Goal: Book appointment/travel/reservation

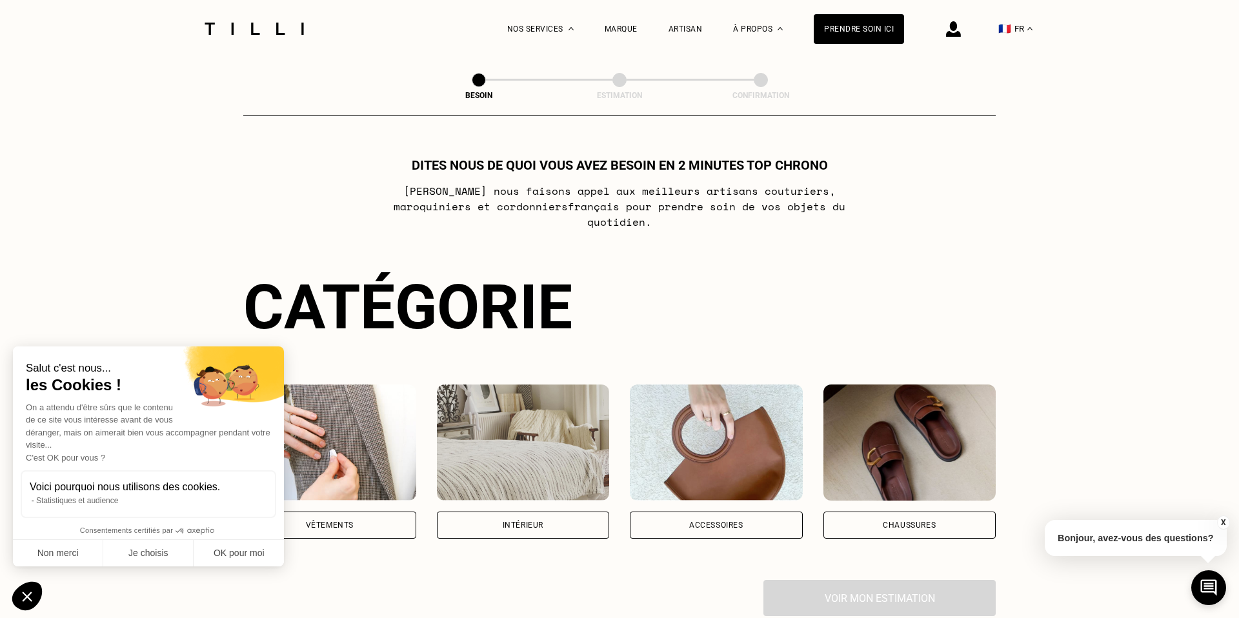
click at [361, 512] on div "Vêtements" at bounding box center [329, 525] width 173 height 27
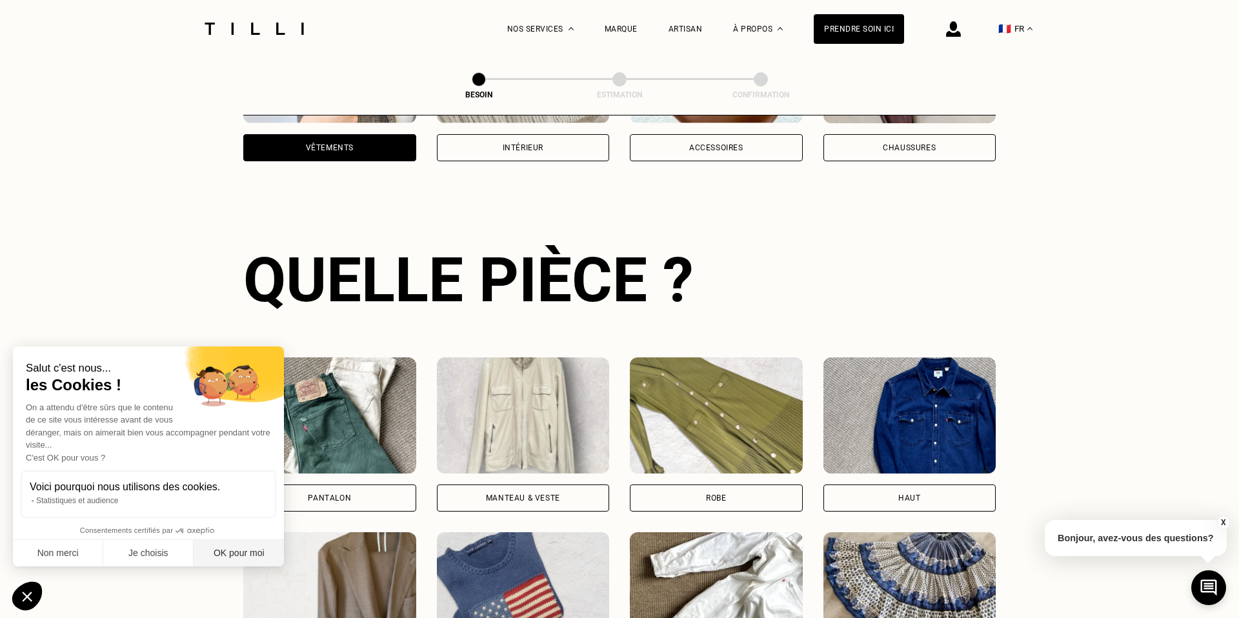
click at [258, 554] on button "OK pour moi" at bounding box center [239, 553] width 90 height 27
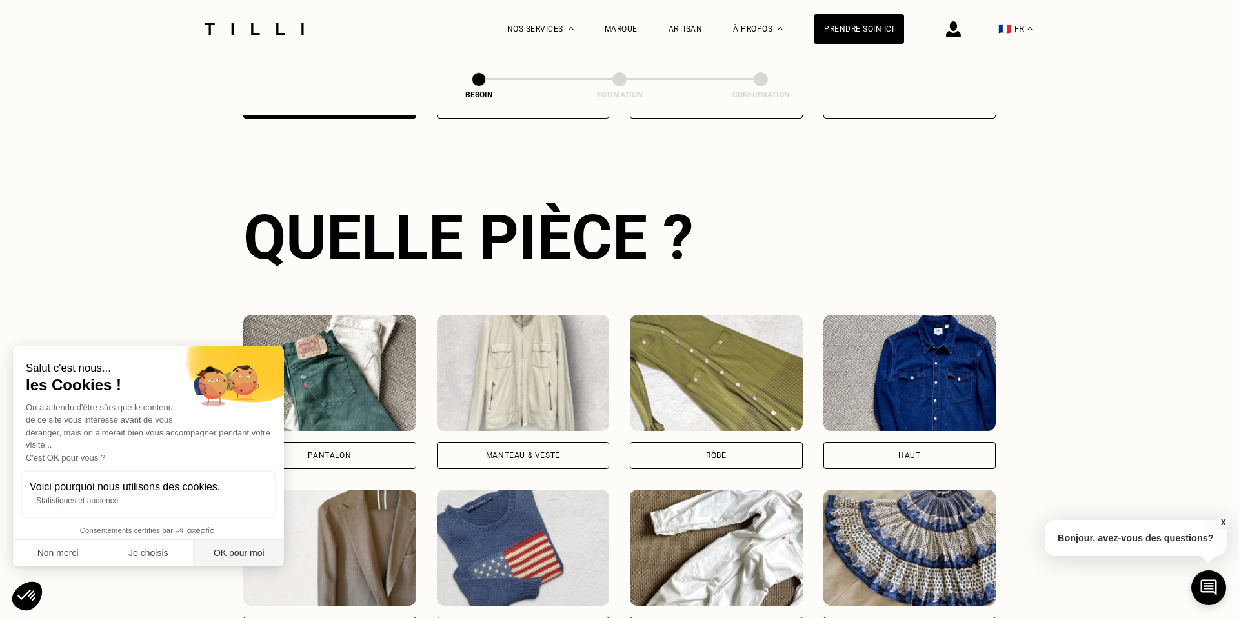
checkbox input "true"
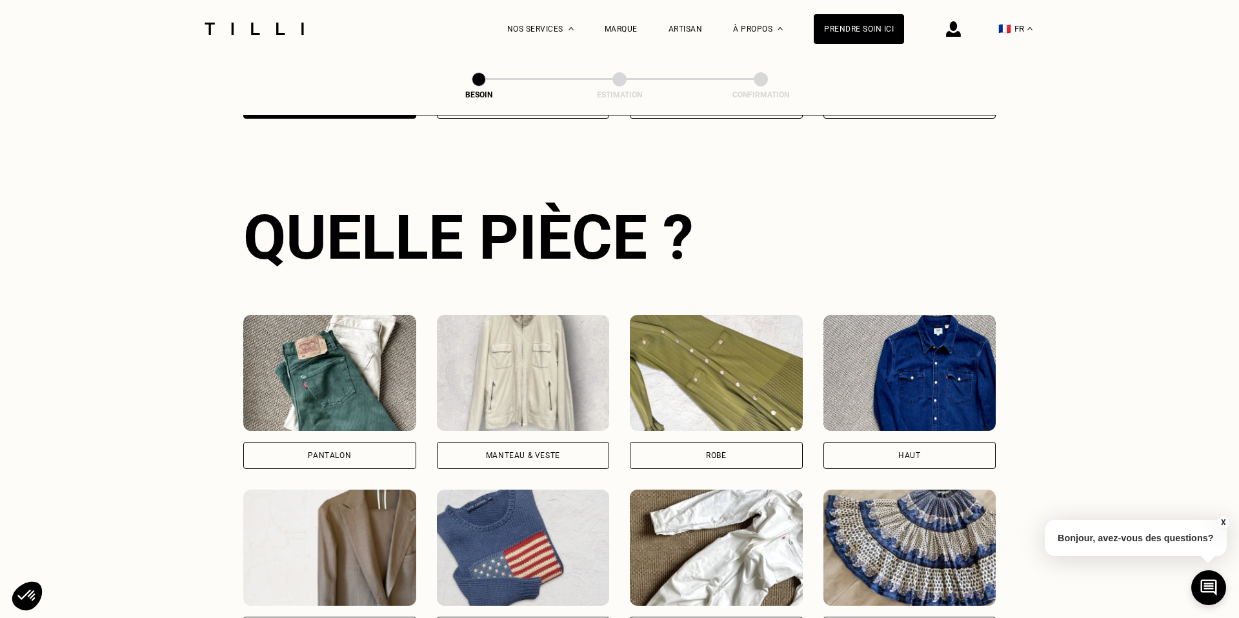
click at [301, 445] on div "Pantalon" at bounding box center [329, 455] width 173 height 27
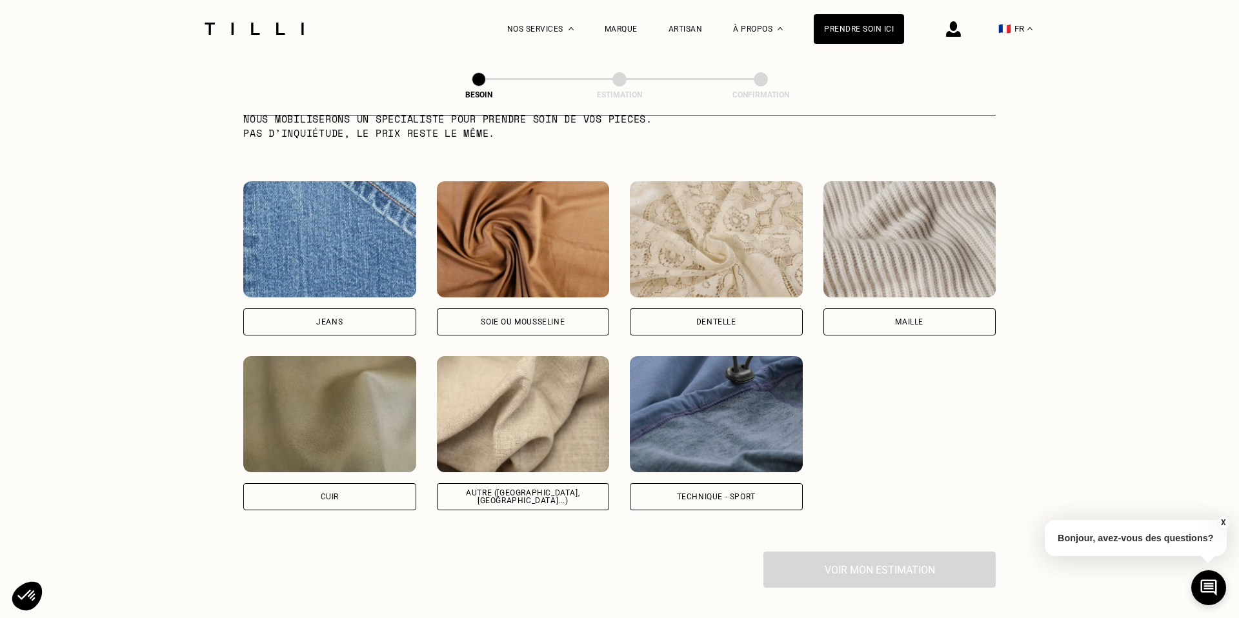
scroll to position [1339, 0]
click at [535, 489] on div "Autre ([GEOGRAPHIC_DATA], [GEOGRAPHIC_DATA]...)" at bounding box center [523, 496] width 151 height 15
select select "FR"
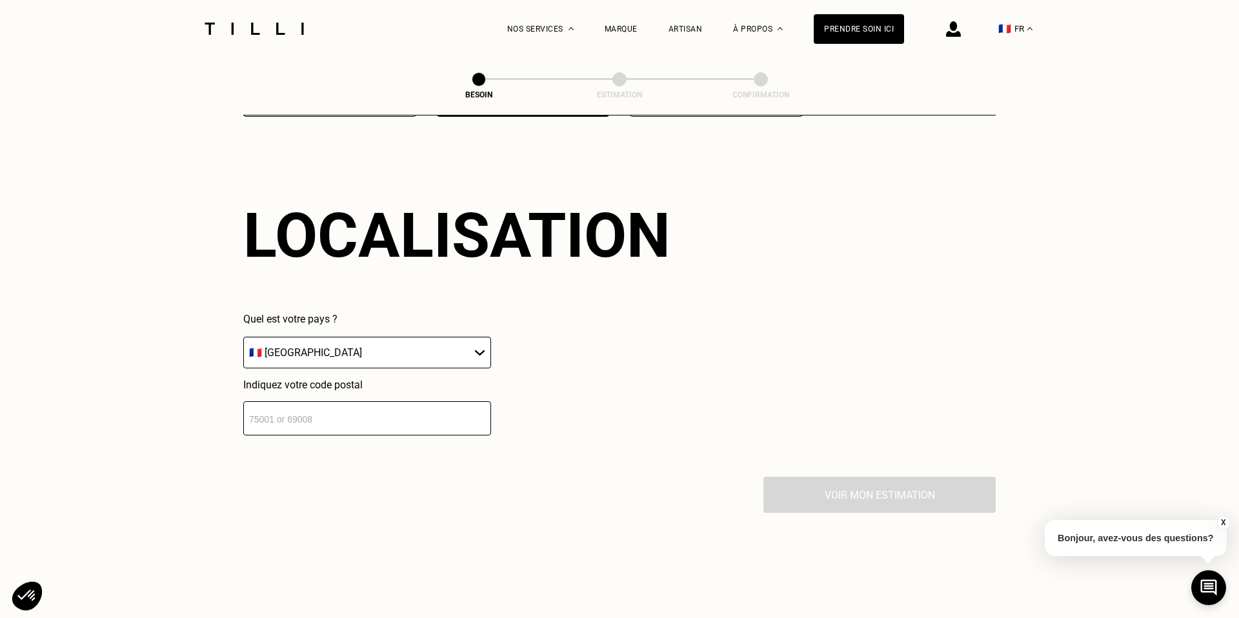
scroll to position [1735, 0]
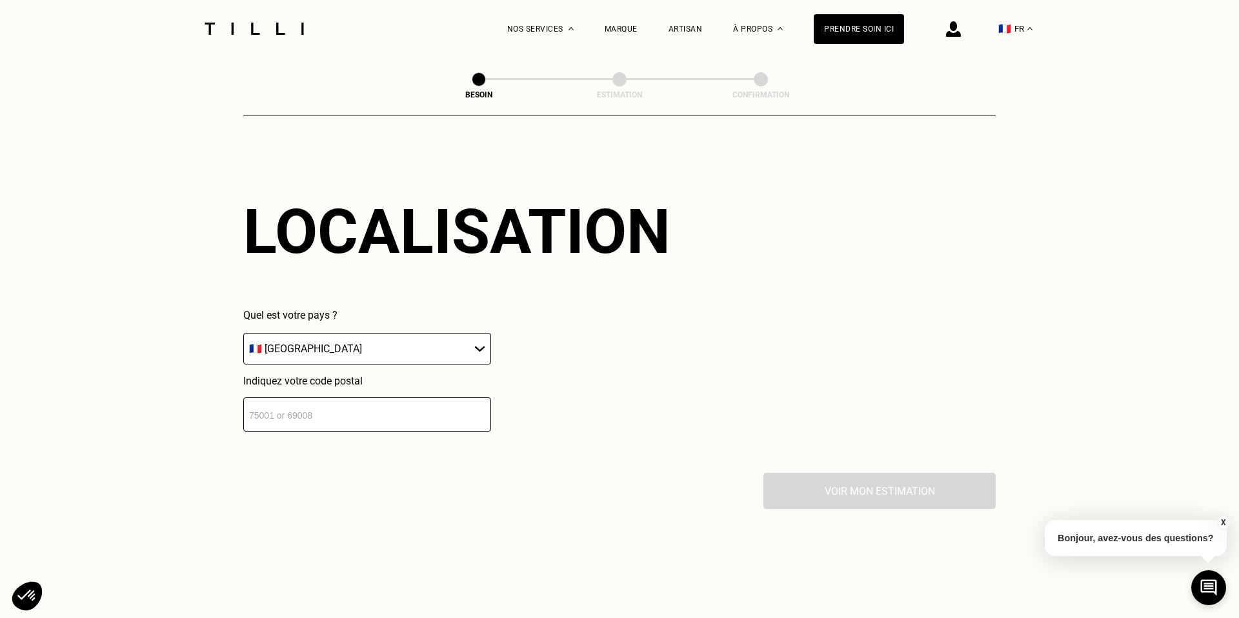
click at [387, 398] on input "number" at bounding box center [367, 415] width 248 height 34
type input "75020"
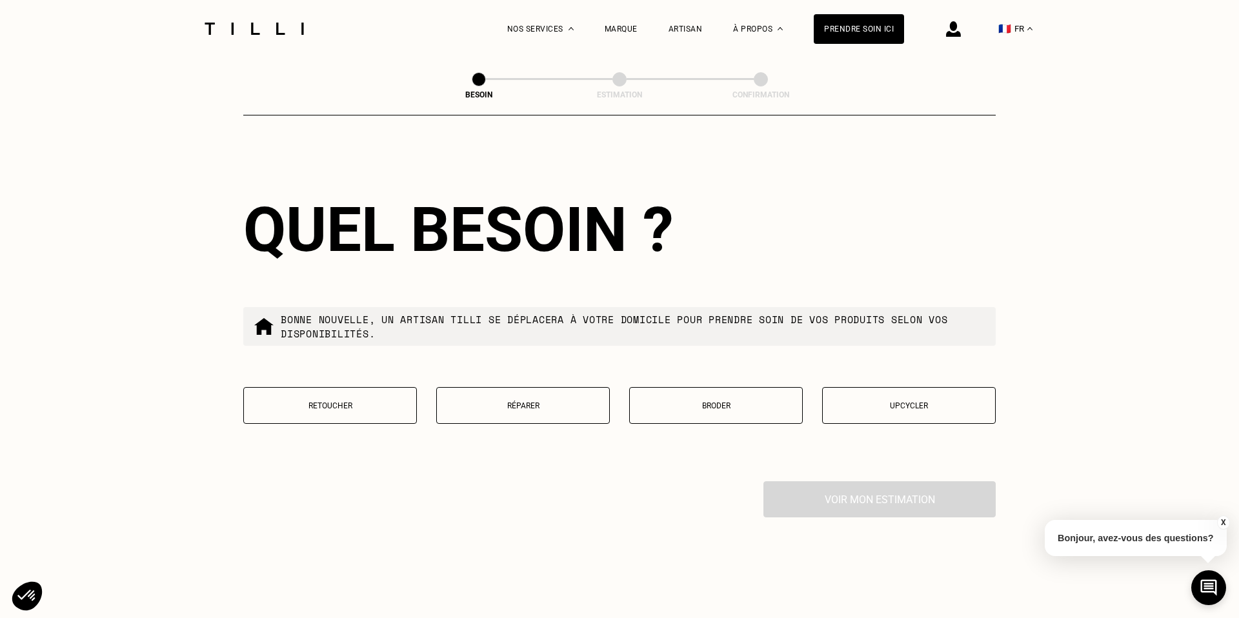
scroll to position [2056, 0]
click at [399, 400] on button "Retoucher" at bounding box center [330, 406] width 174 height 37
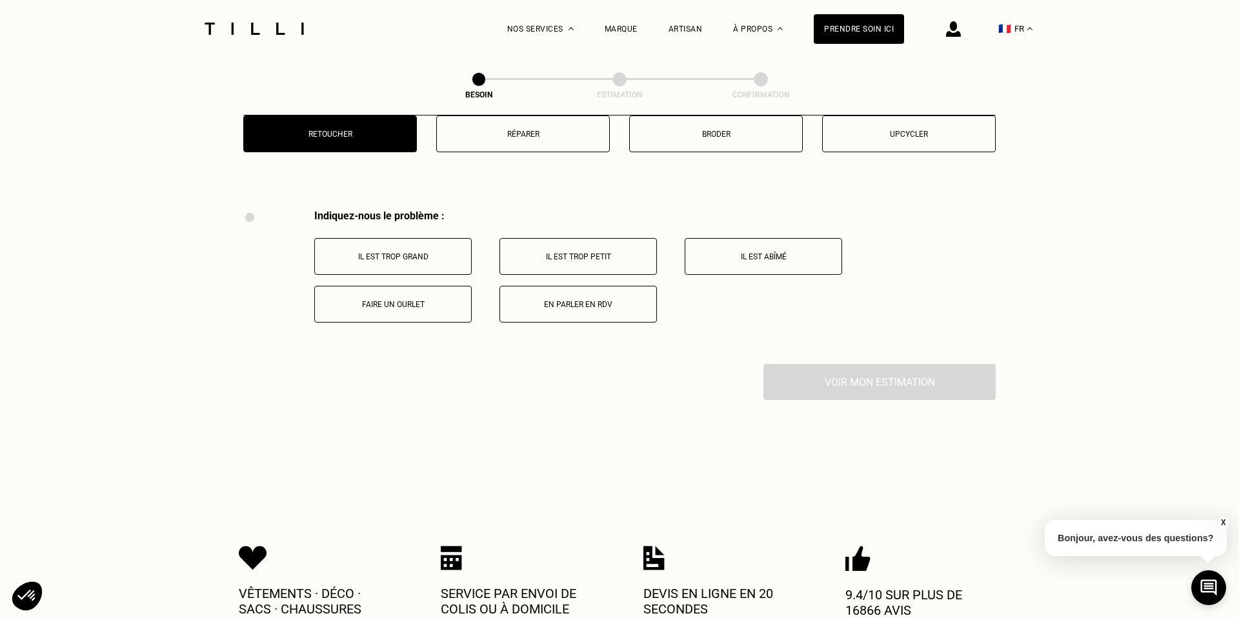
scroll to position [2263, 0]
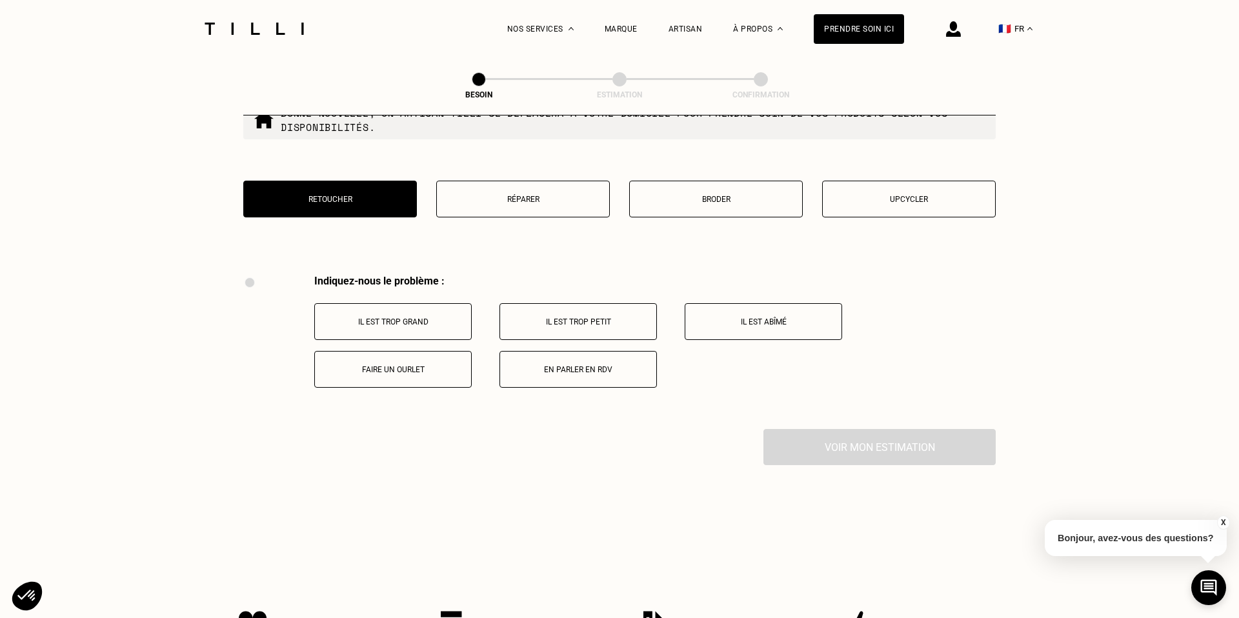
click at [502, 181] on button "Réparer" at bounding box center [523, 199] width 174 height 37
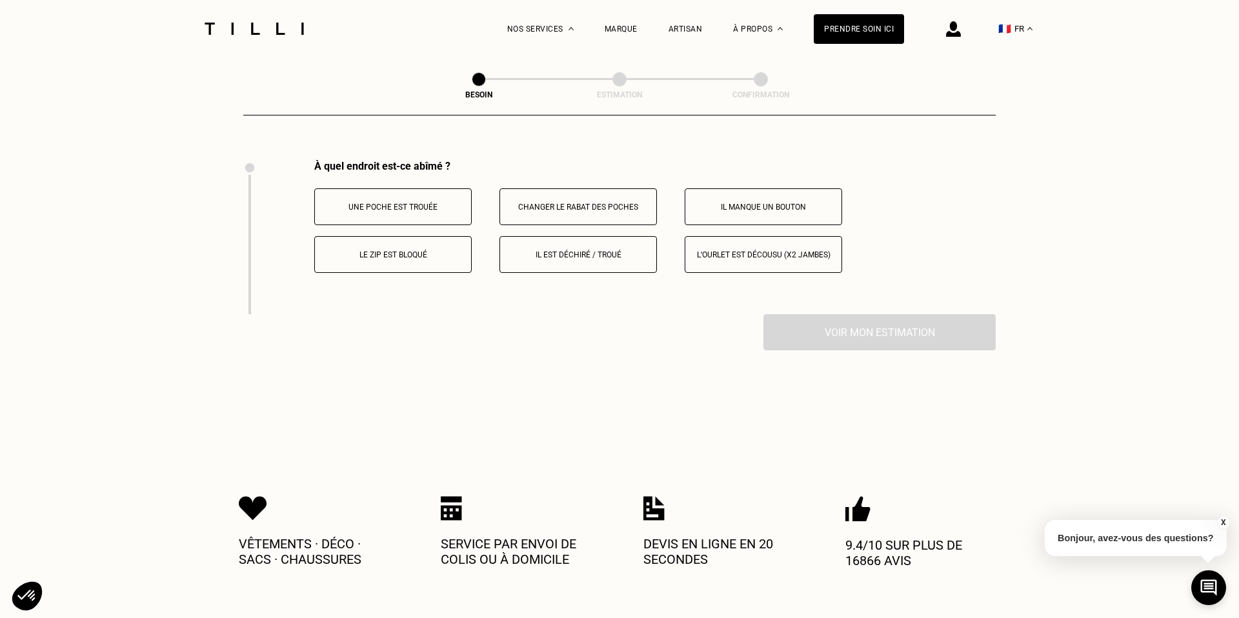
scroll to position [2341, 0]
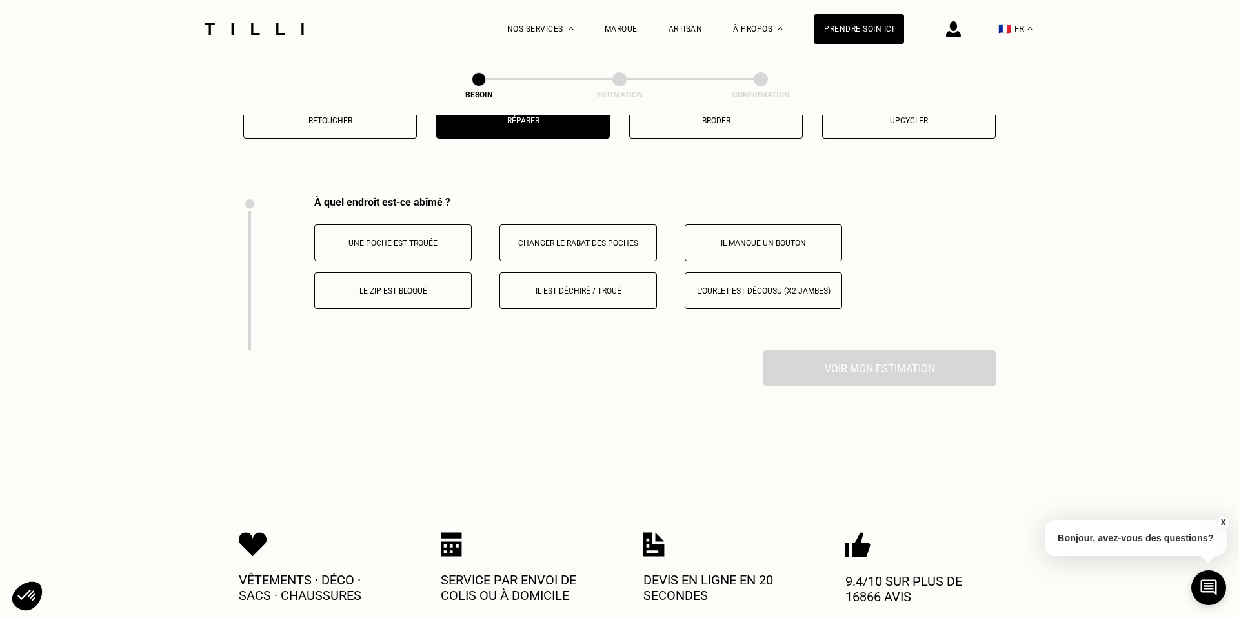
click at [761, 232] on button "Il manque un bouton" at bounding box center [763, 243] width 157 height 37
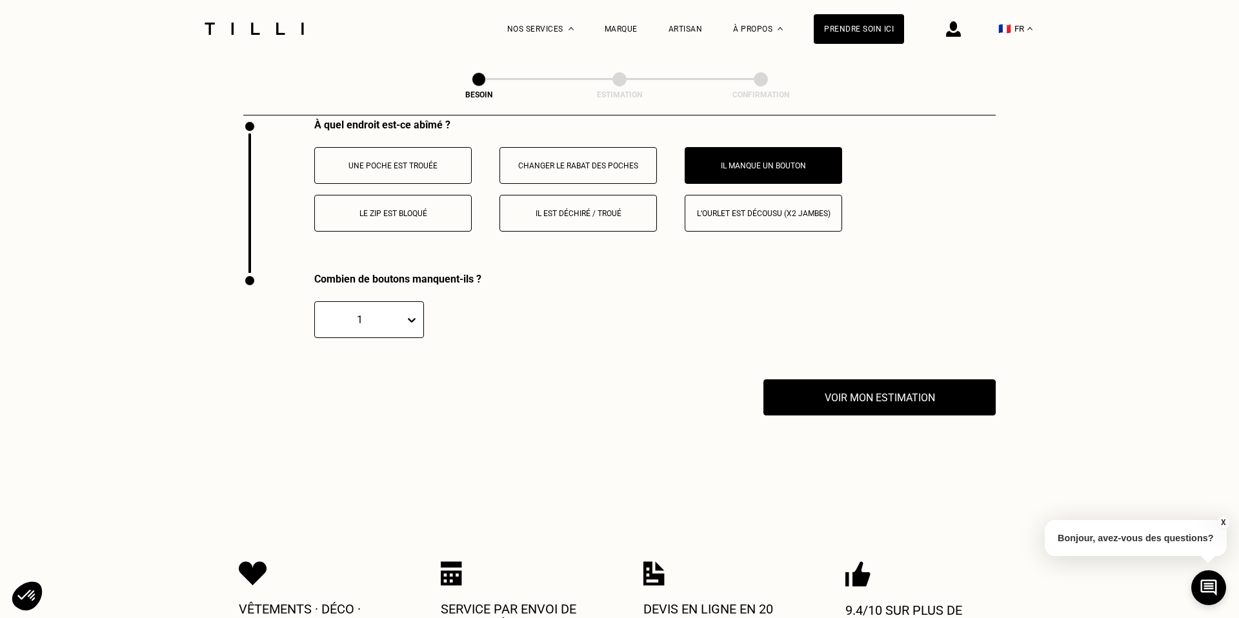
click at [627, 209] on p "Il est déchiré / troué" at bounding box center [578, 213] width 143 height 9
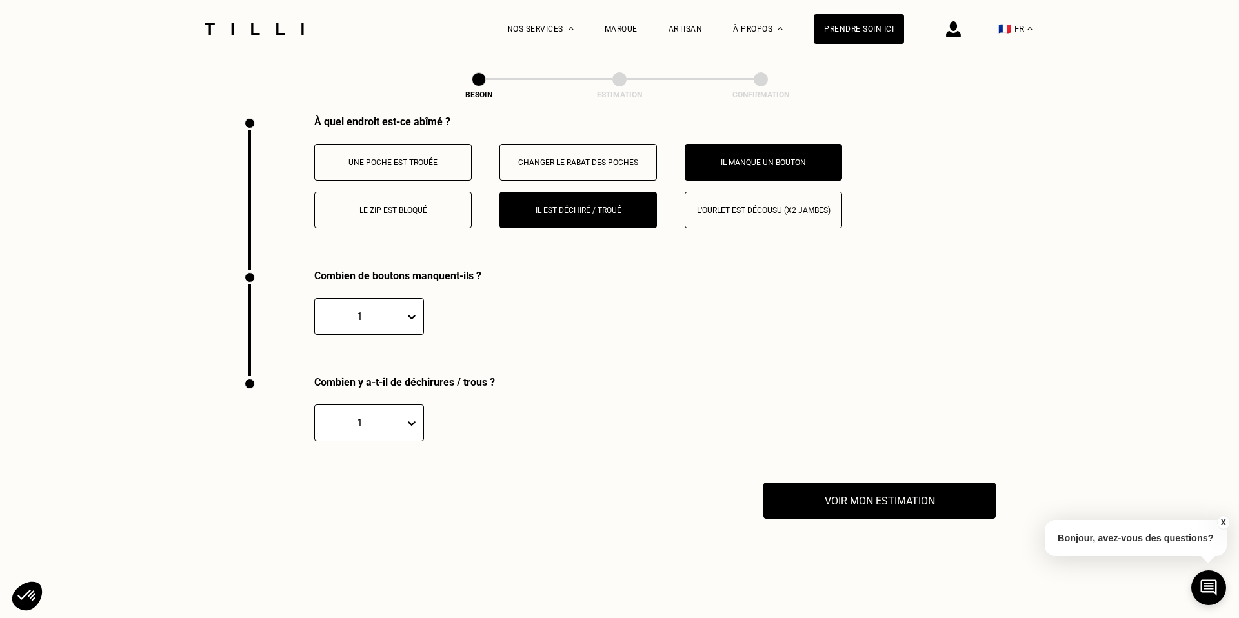
click at [394, 423] on div "Combien y a-t-il de déchirures / trous ? 1" at bounding box center [529, 429] width 573 height 106
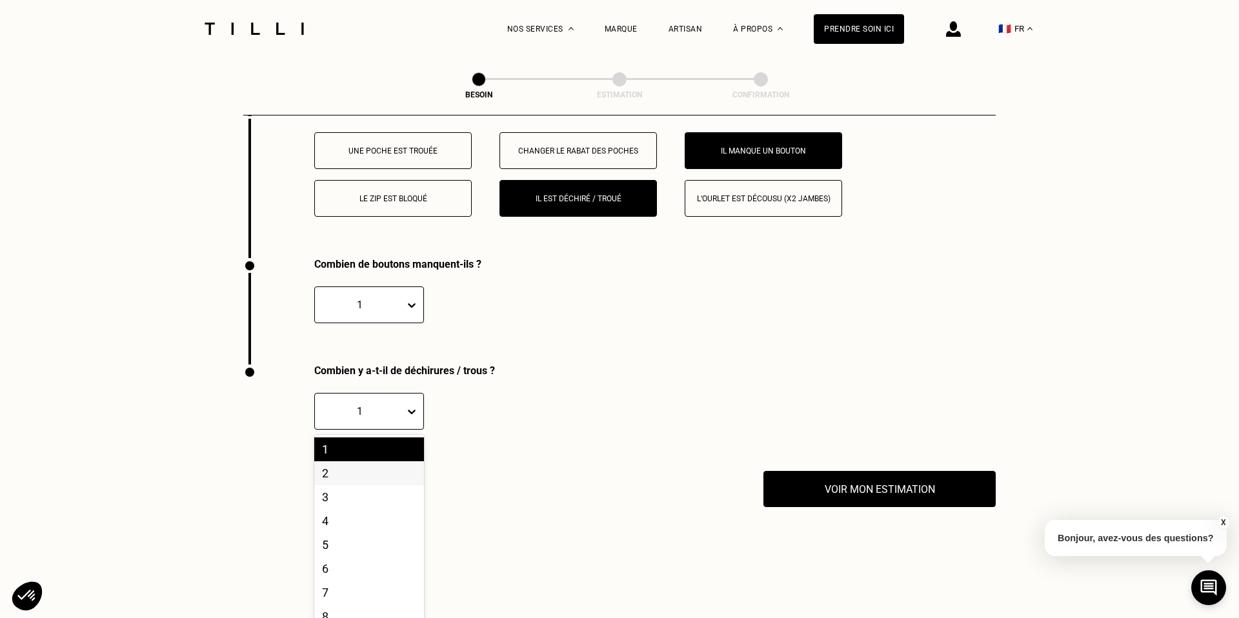
click at [369, 461] on div "2" at bounding box center [369, 473] width 110 height 24
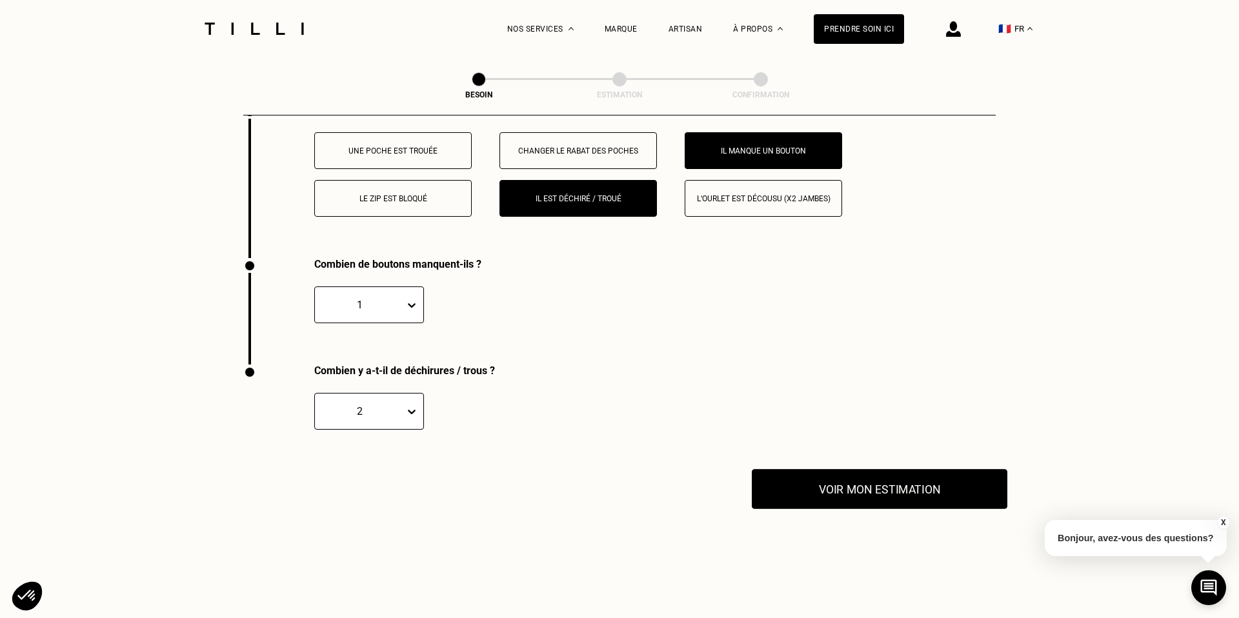
click at [834, 487] on button "Voir mon estimation" at bounding box center [880, 489] width 256 height 40
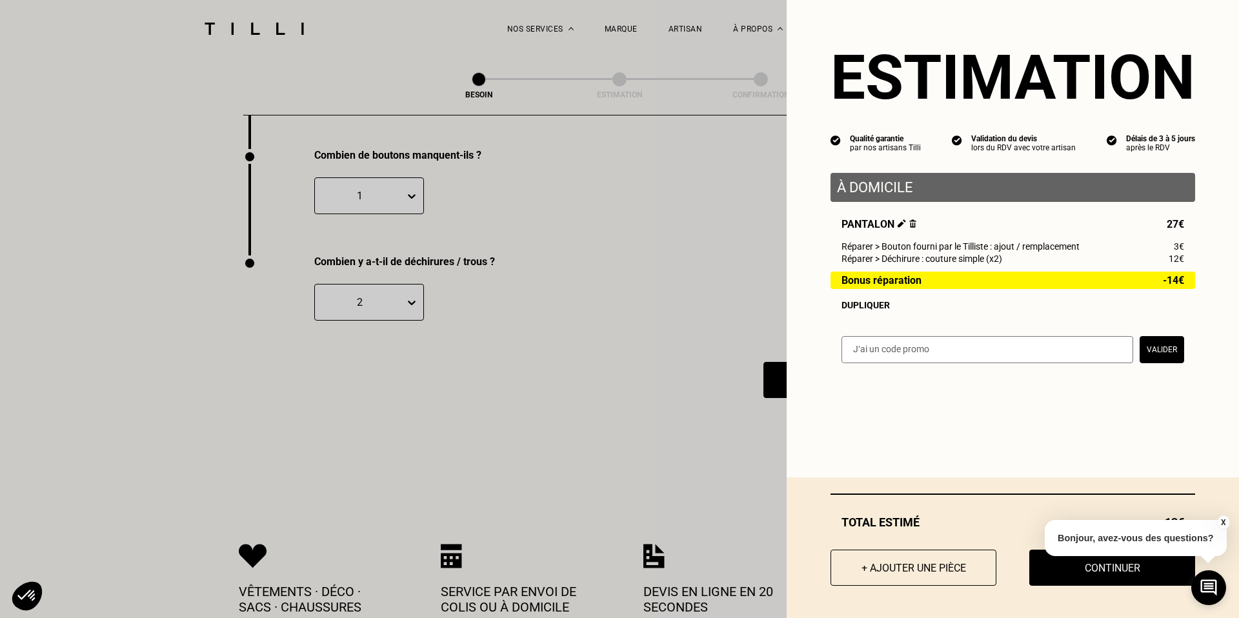
scroll to position [2555, 0]
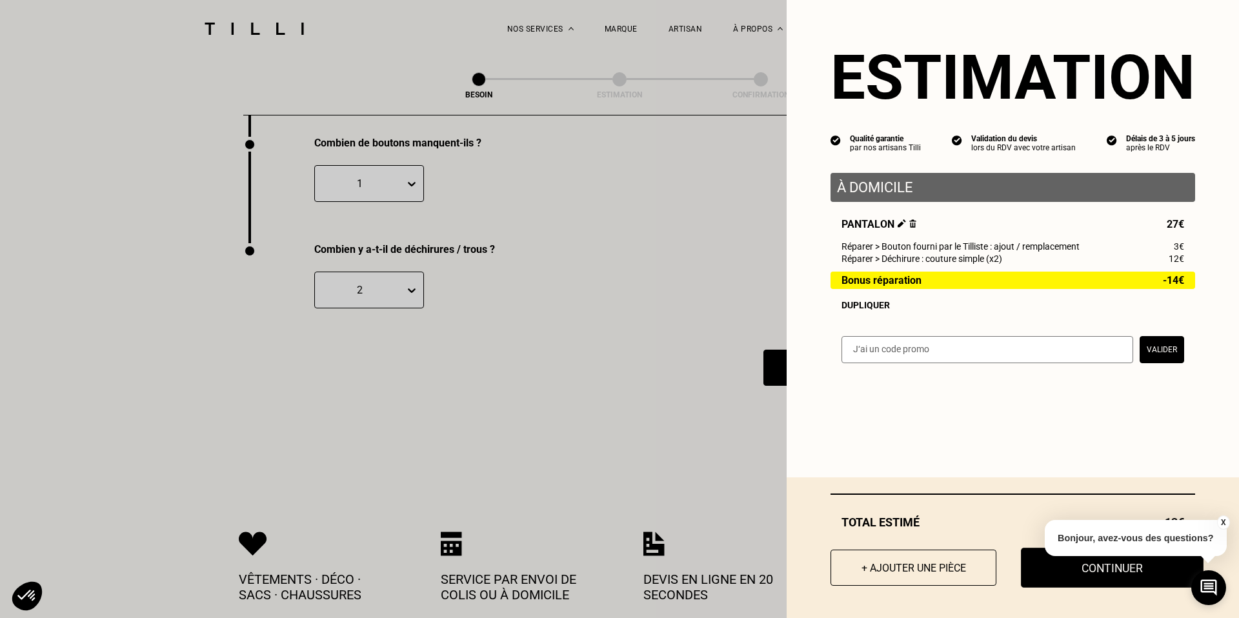
click at [1078, 572] on button "Continuer" at bounding box center [1112, 568] width 183 height 40
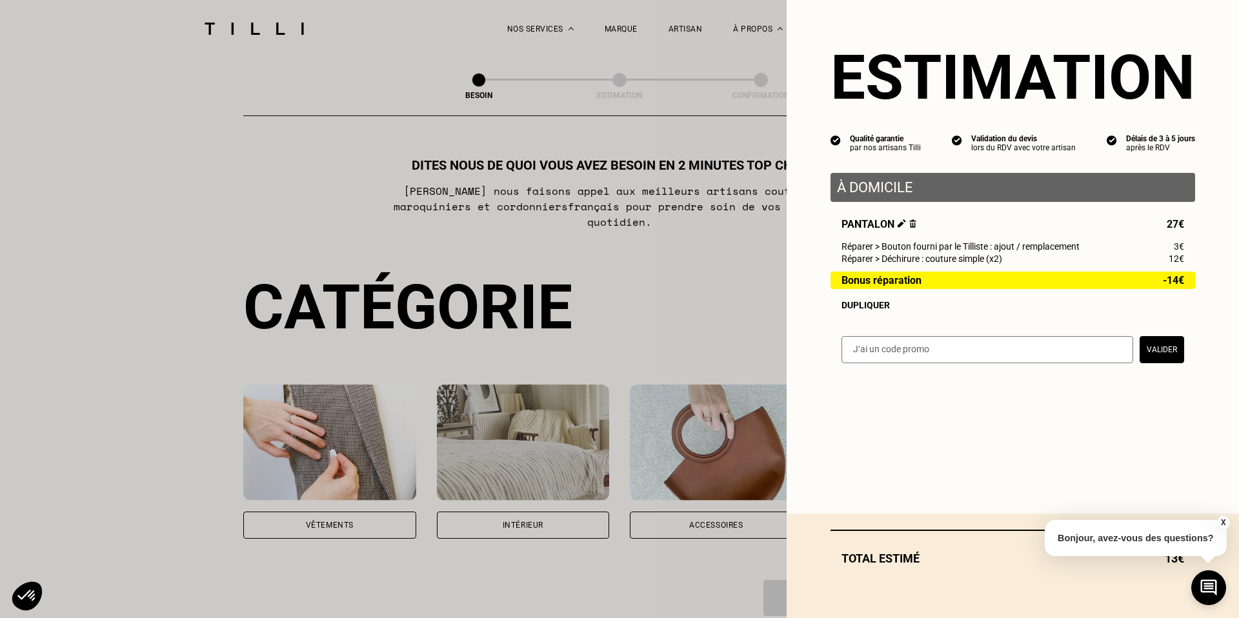
select select "FR"
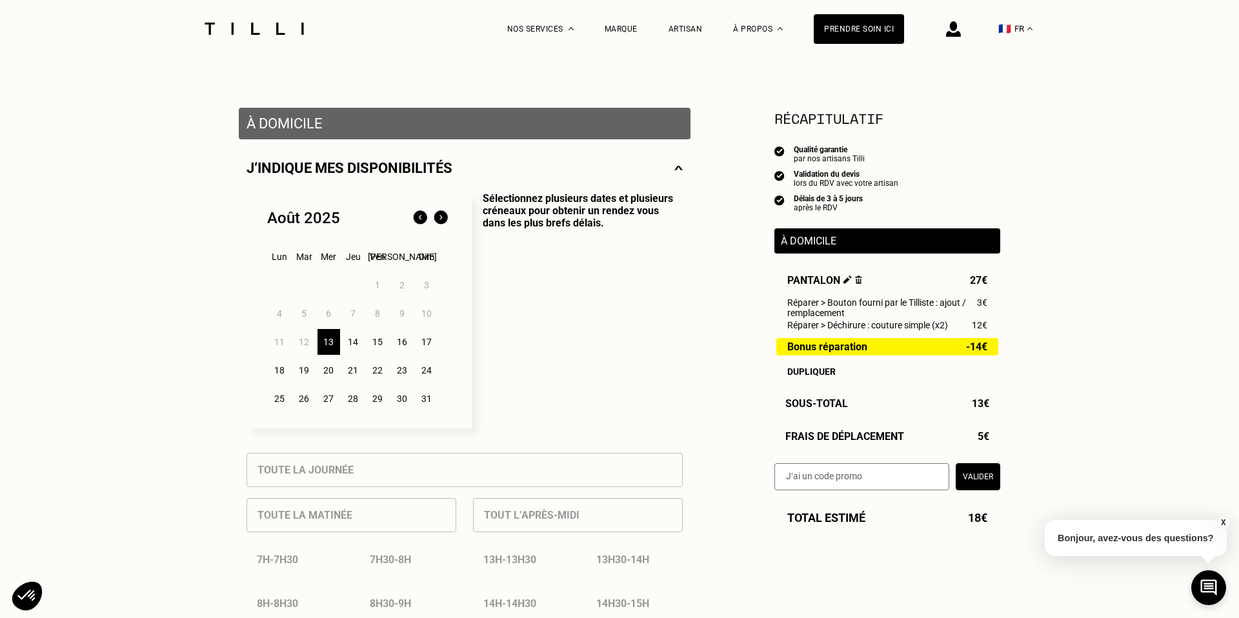
scroll to position [238, 0]
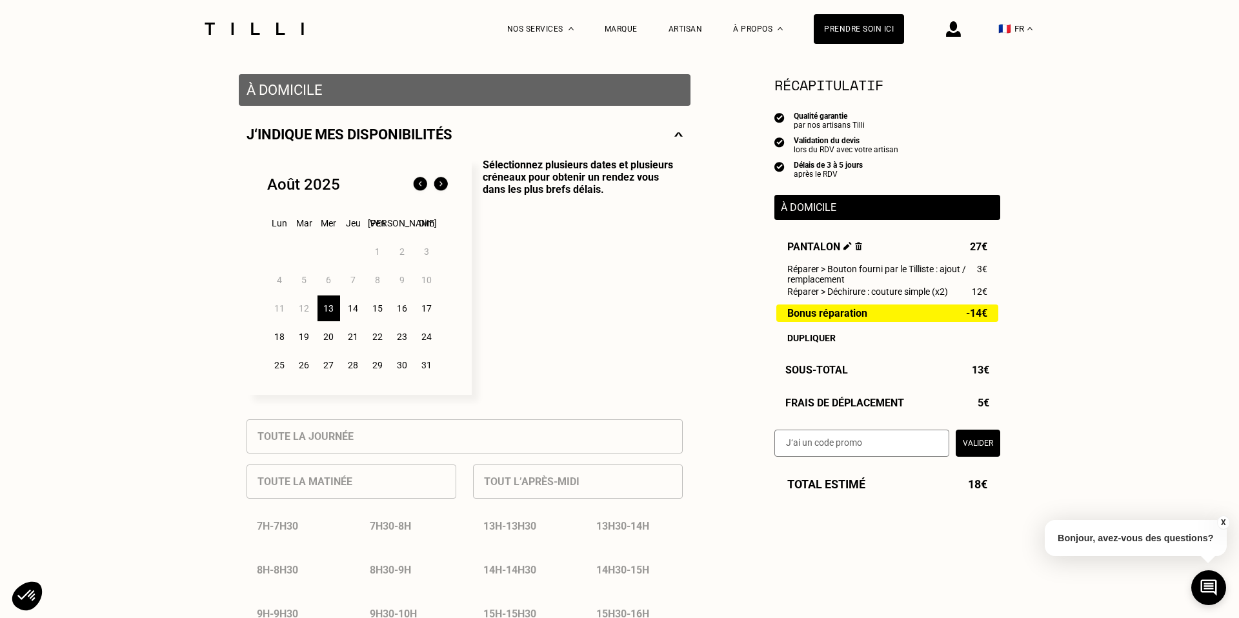
click at [383, 306] on div "15" at bounding box center [378, 309] width 23 height 26
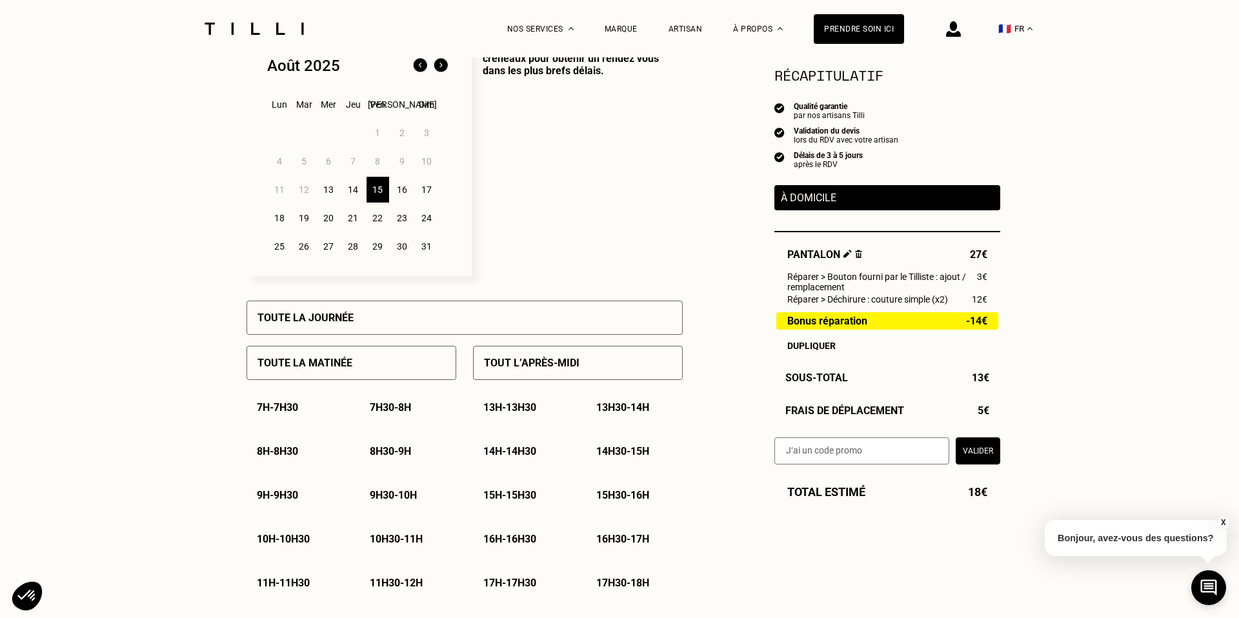
scroll to position [358, 0]
click at [521, 381] on div "Tout l’après-midi 13h - 13h30 13h30 - 14h 14h - 14h30 14h30 - 15h 15h - 15h30 1…" at bounding box center [578, 488] width 210 height 308
click at [523, 372] on div "Tout l’après-midi" at bounding box center [578, 362] width 210 height 34
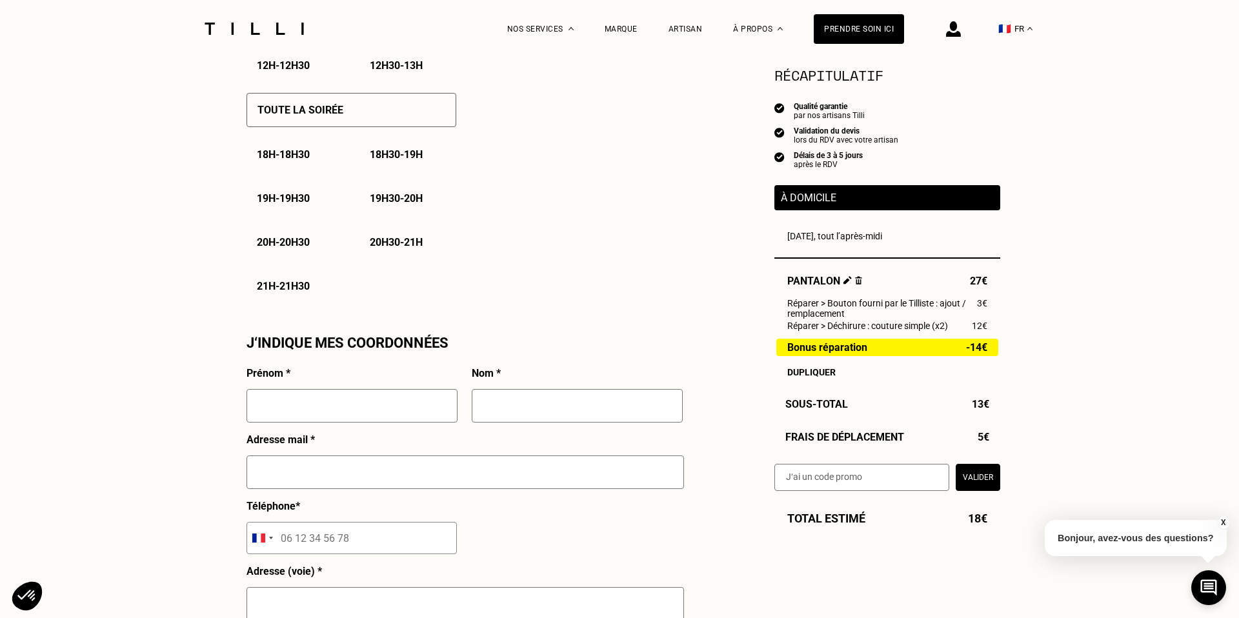
scroll to position [961, 0]
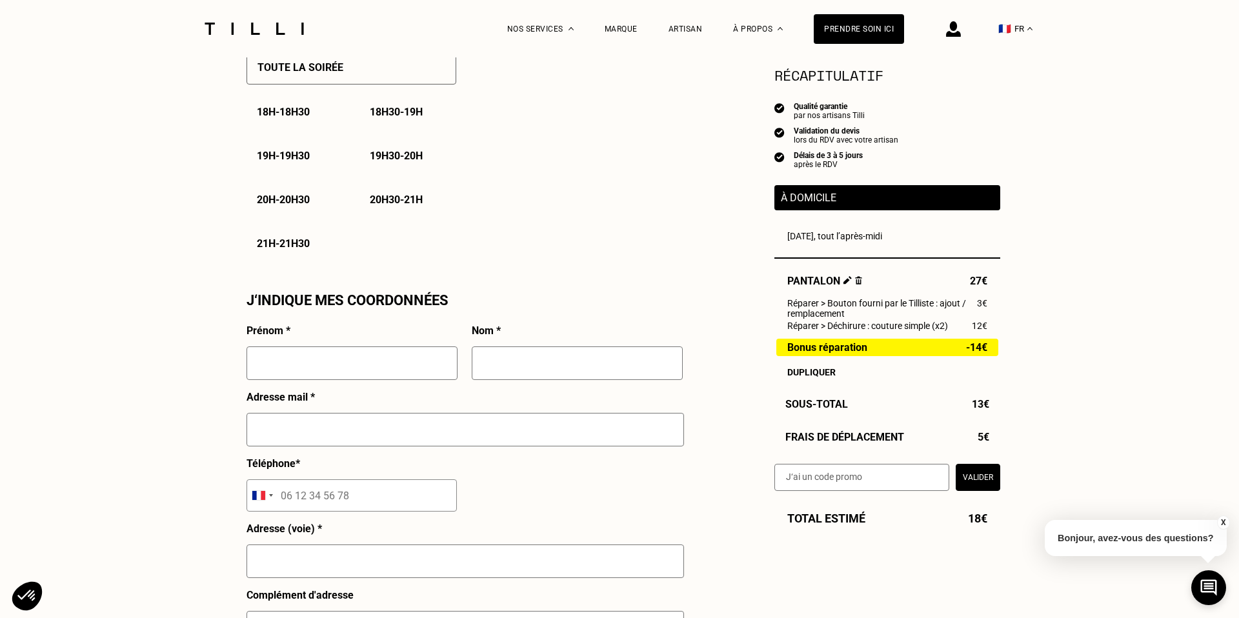
click at [381, 355] on input "text" at bounding box center [352, 364] width 211 height 34
type input "[PERSON_NAME]"
type input "Cordier"
type input "[EMAIL_ADDRESS][DOMAIN_NAME]"
type input "06 06 82 80 19"
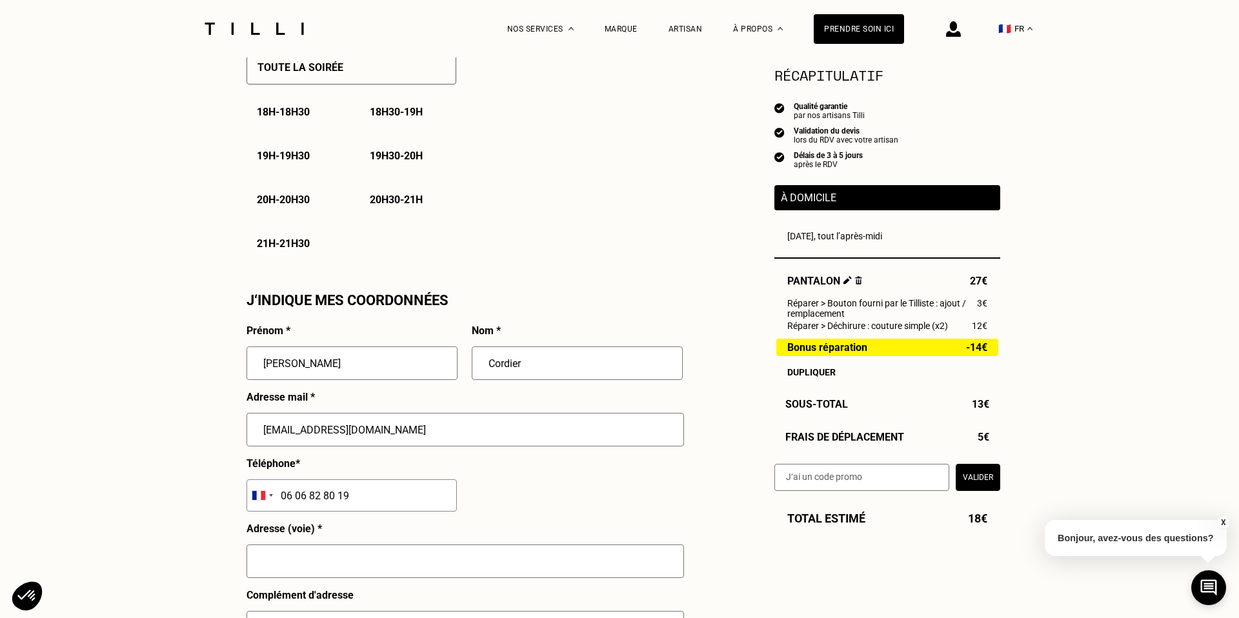
type input "[STREET_ADDRESS]"
type input "[GEOGRAPHIC_DATA]"
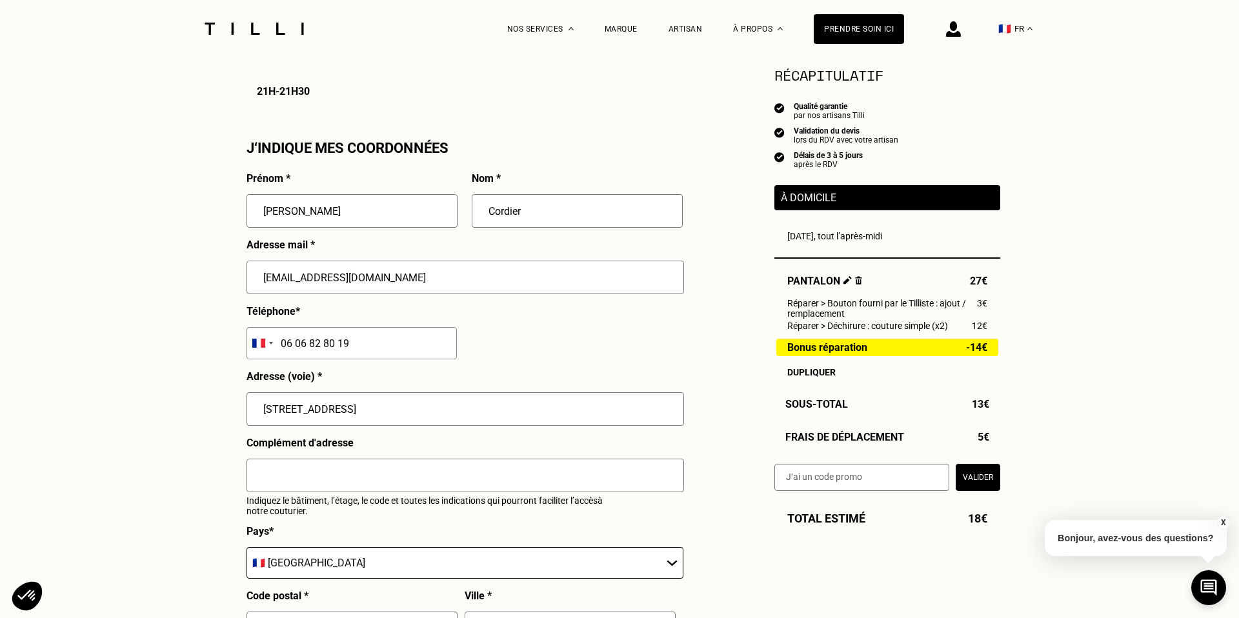
scroll to position [1145, 0]
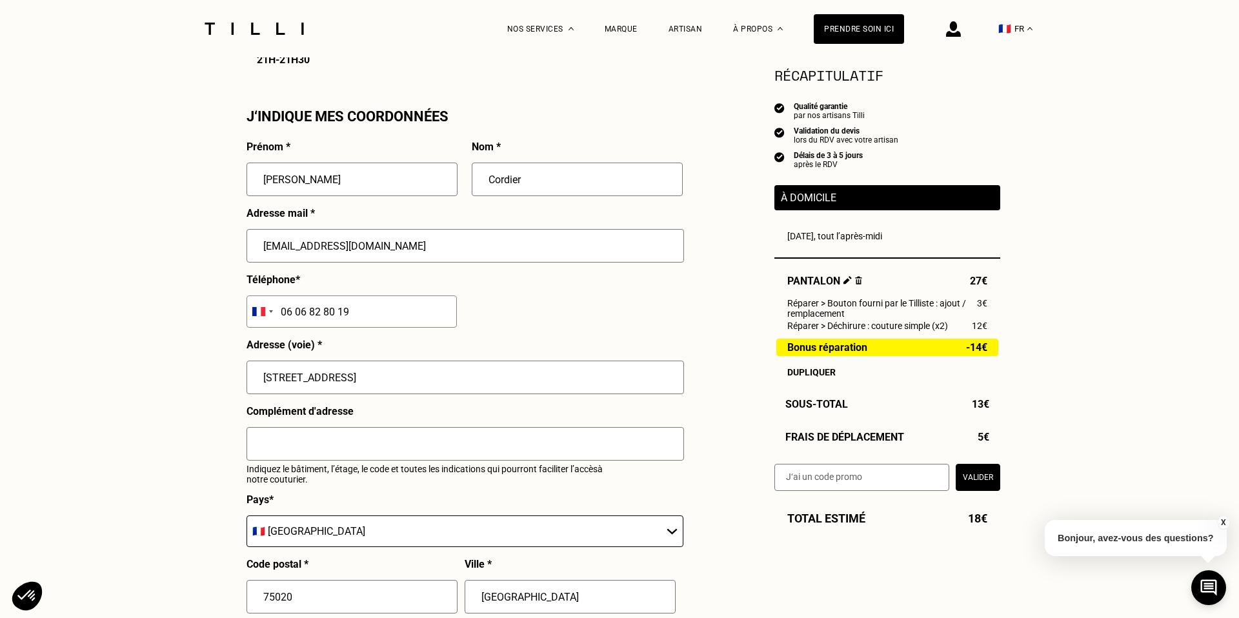
click at [338, 387] on input "[STREET_ADDRESS]" at bounding box center [466, 378] width 438 height 34
type input "[STREET_ADDRESS]"
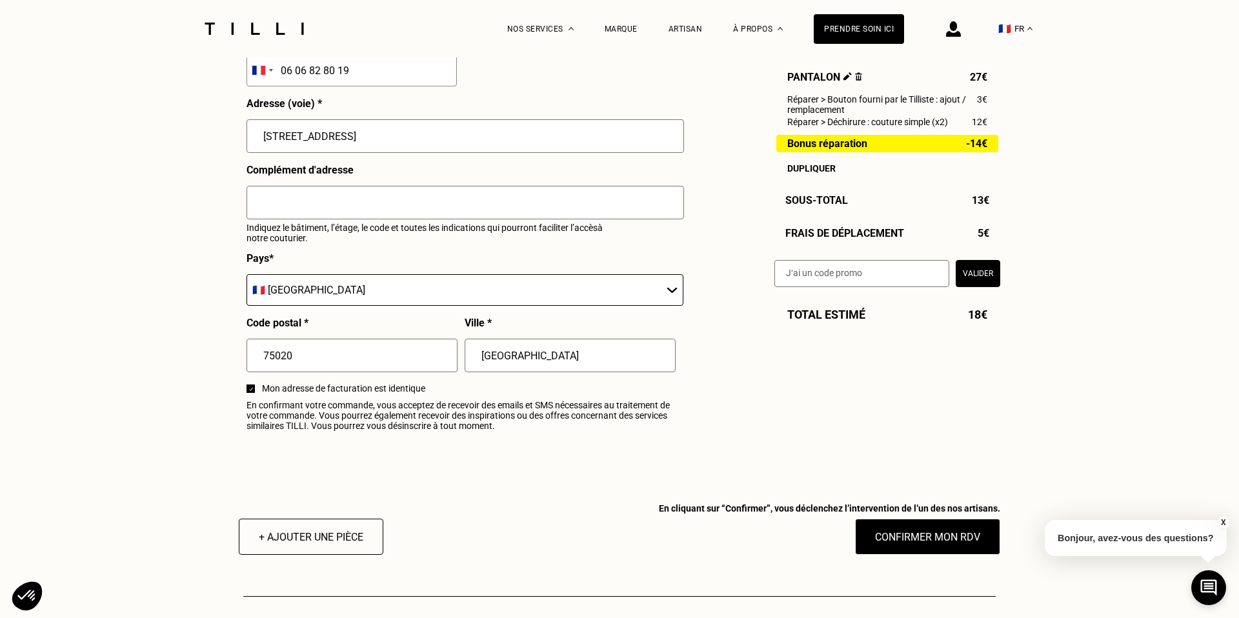
scroll to position [1456, 0]
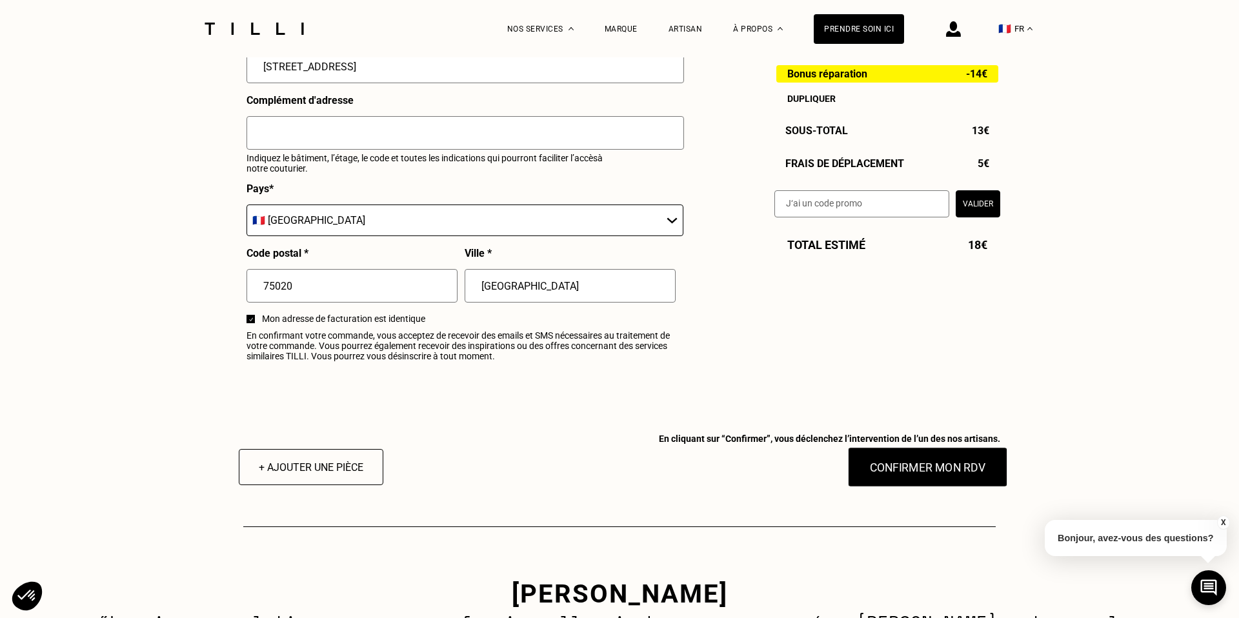
click at [978, 478] on button "Confirmer mon RDV" at bounding box center [928, 467] width 160 height 40
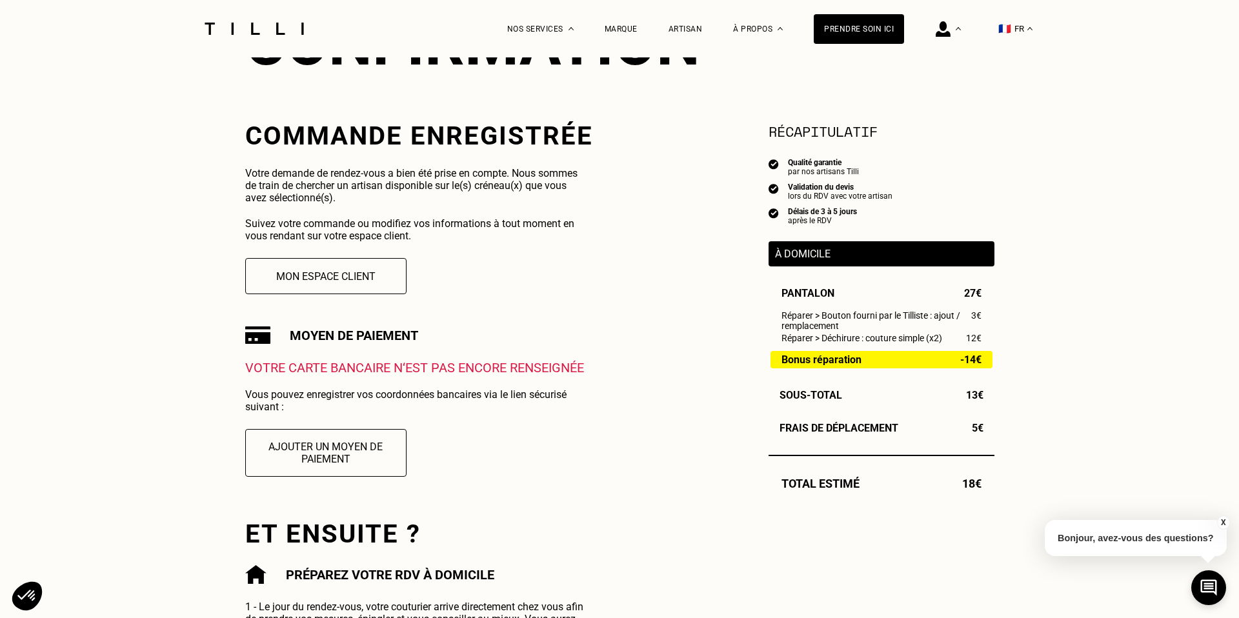
scroll to position [188, 0]
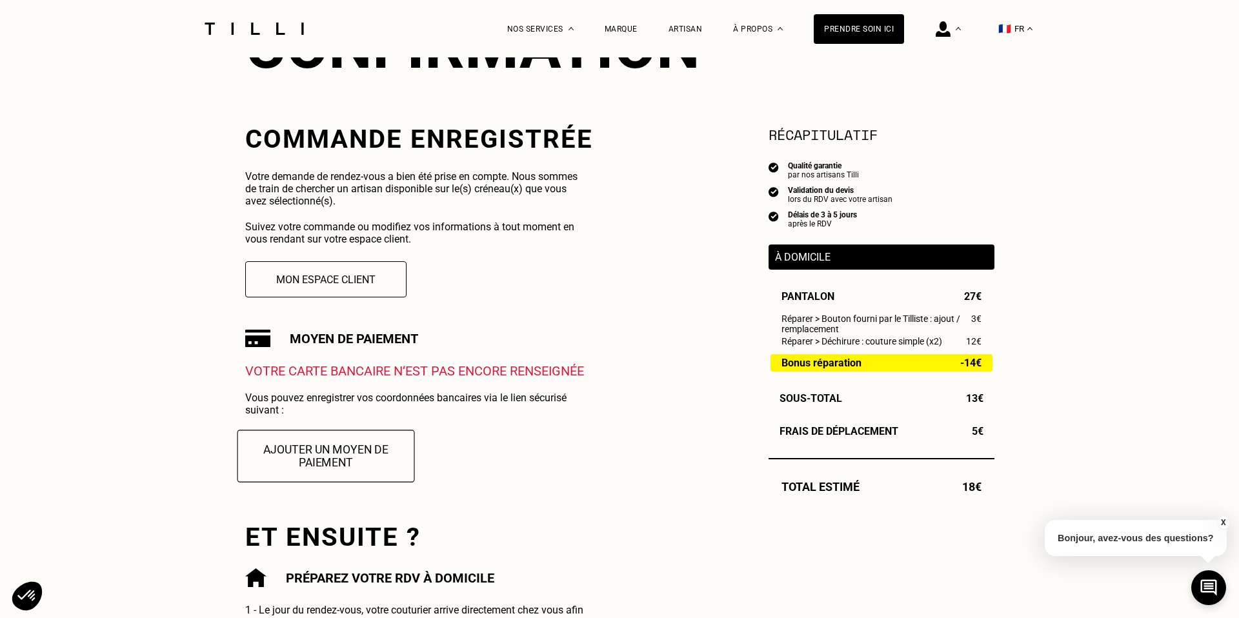
click at [332, 463] on button "Ajouter un moyen de paiement" at bounding box center [325, 456] width 177 height 52
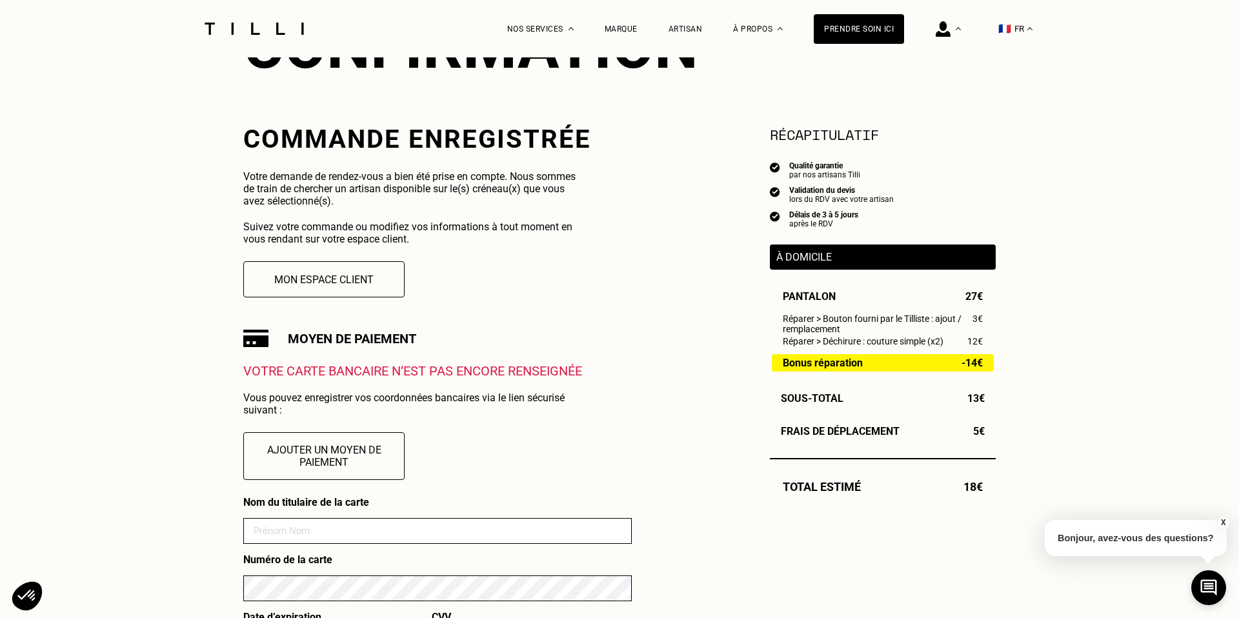
click at [323, 531] on input at bounding box center [437, 531] width 389 height 26
type input "[PERSON_NAME]"
type input "04"
type input "2027"
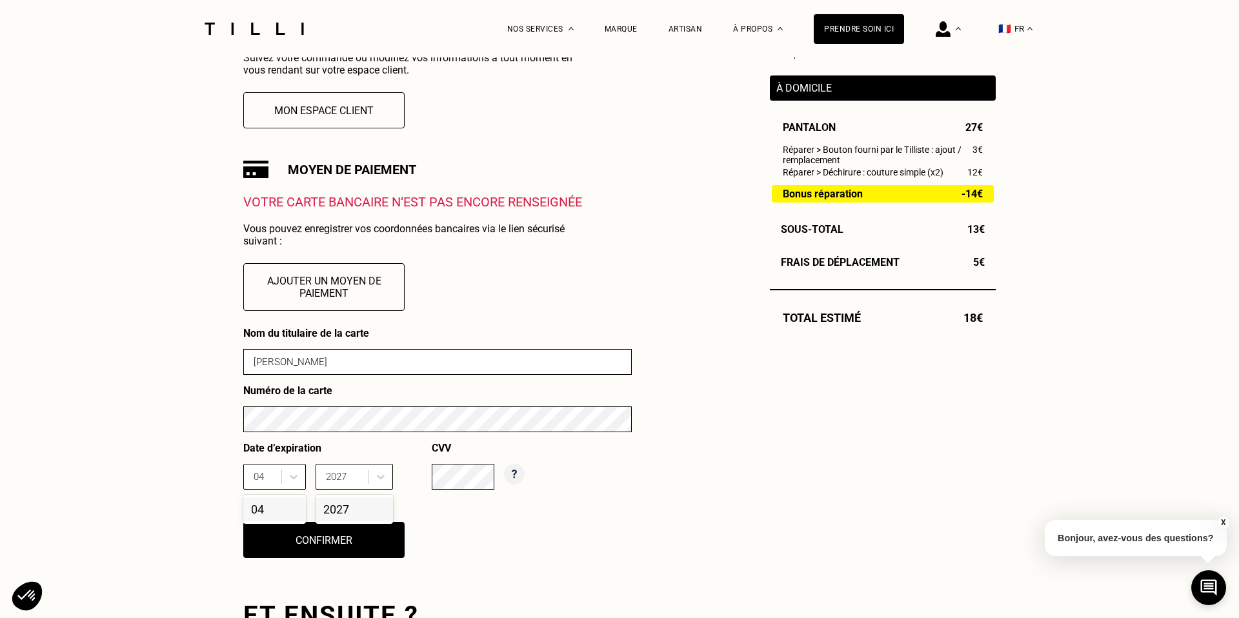
scroll to position [374, 0]
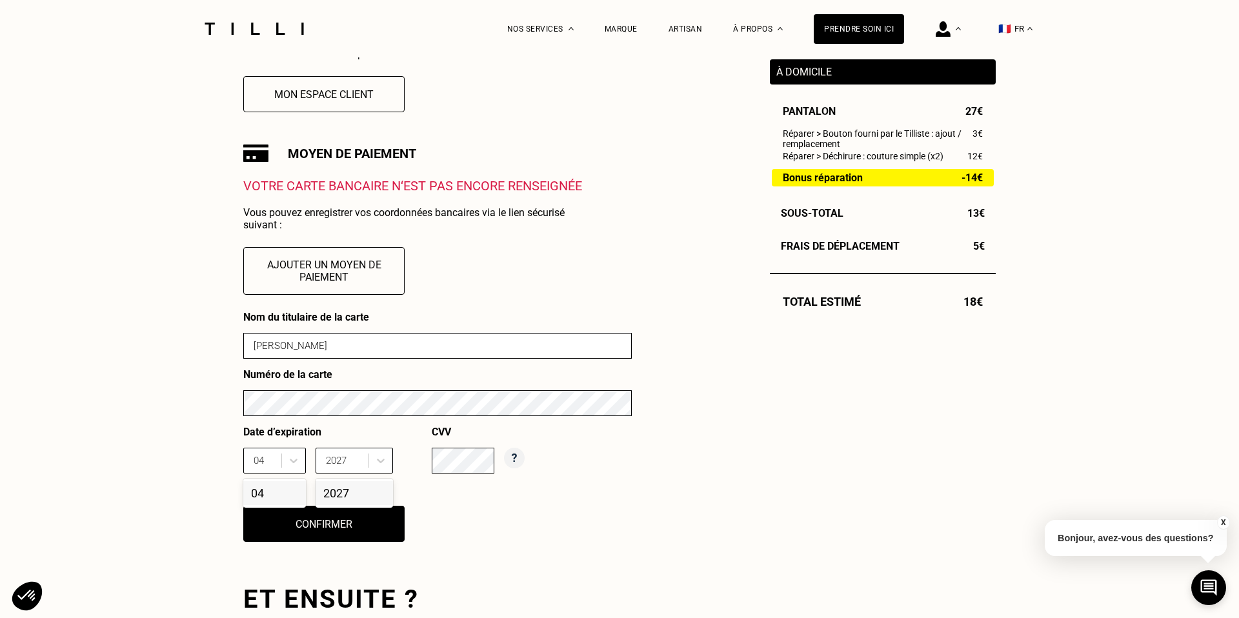
click at [473, 570] on div "Commande enregistrée Votre demande de rendez-vous a bien été prise en compte. N…" at bounding box center [437, 373] width 389 height 869
click at [386, 551] on div "Nom du titulaire de la carte [PERSON_NAME] Numéro de la carte Date d’expiration…" at bounding box center [437, 434] width 389 height 247
click at [386, 543] on div "Nom du titulaire de la carte [PERSON_NAME] Numéro de la carte Date d’expiration…" at bounding box center [437, 434] width 389 height 247
click at [387, 534] on button "Confirmer" at bounding box center [324, 524] width 177 height 40
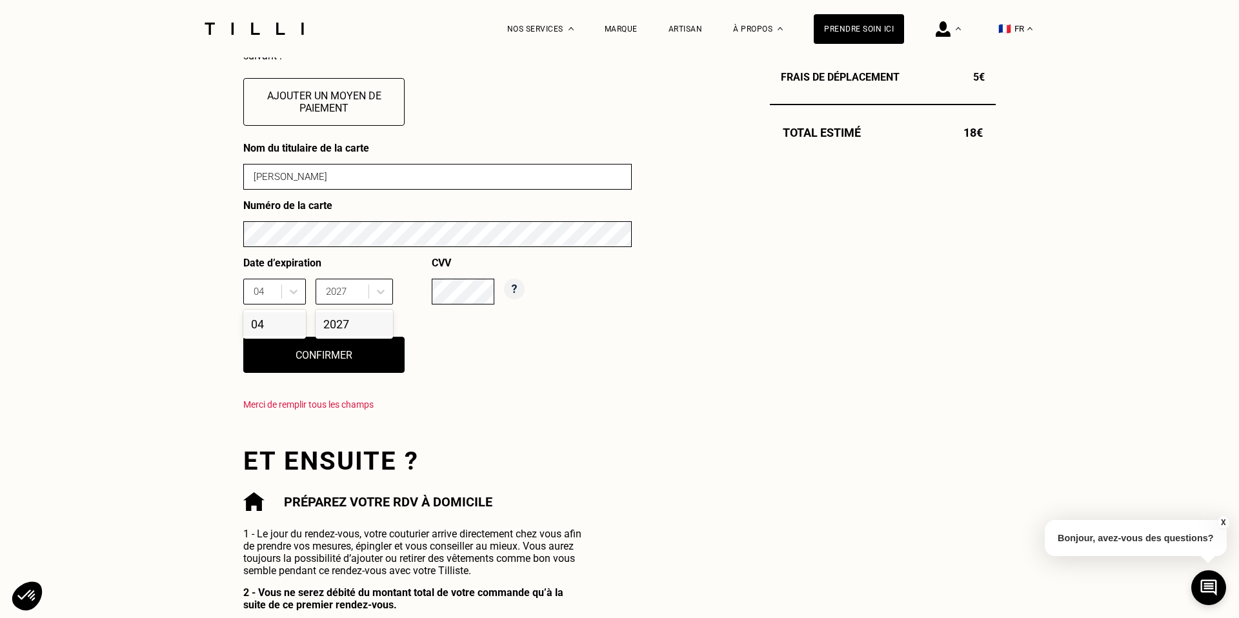
click at [472, 413] on div "Nom du titulaire de la carte [PERSON_NAME] Numéro de la carte Date d’expiration…" at bounding box center [437, 281] width 389 height 278
click at [337, 321] on div "2027" at bounding box center [354, 324] width 77 height 24
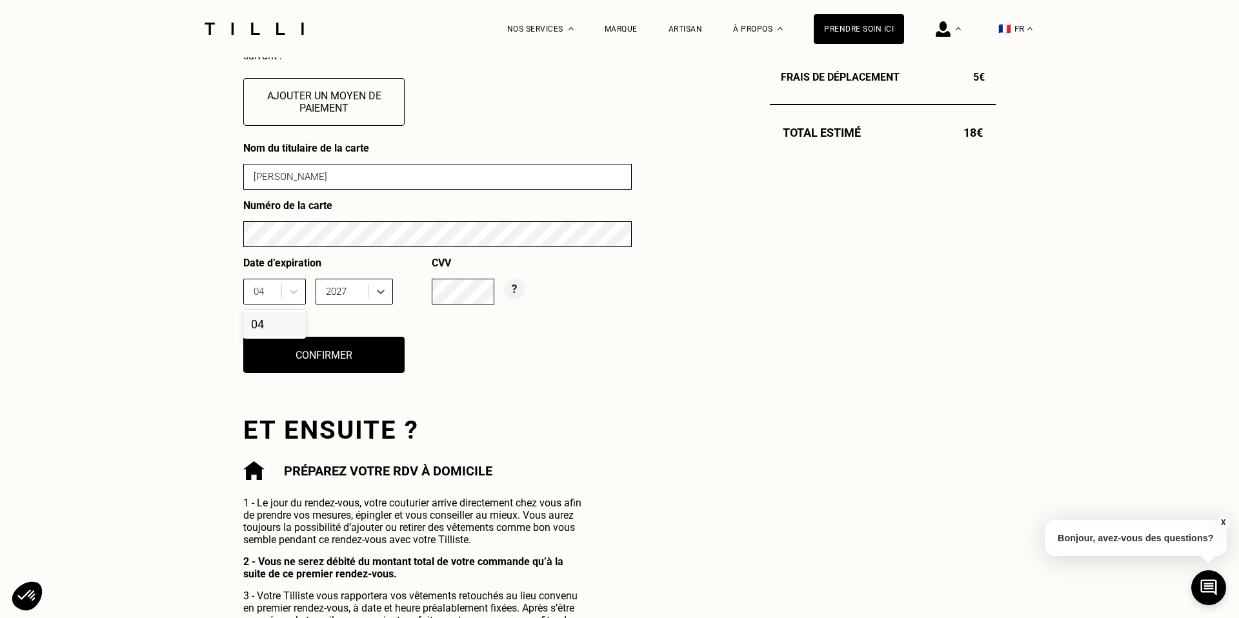
click at [285, 321] on div "04" at bounding box center [274, 324] width 63 height 24
click at [286, 347] on button "Confirmer" at bounding box center [324, 355] width 177 height 40
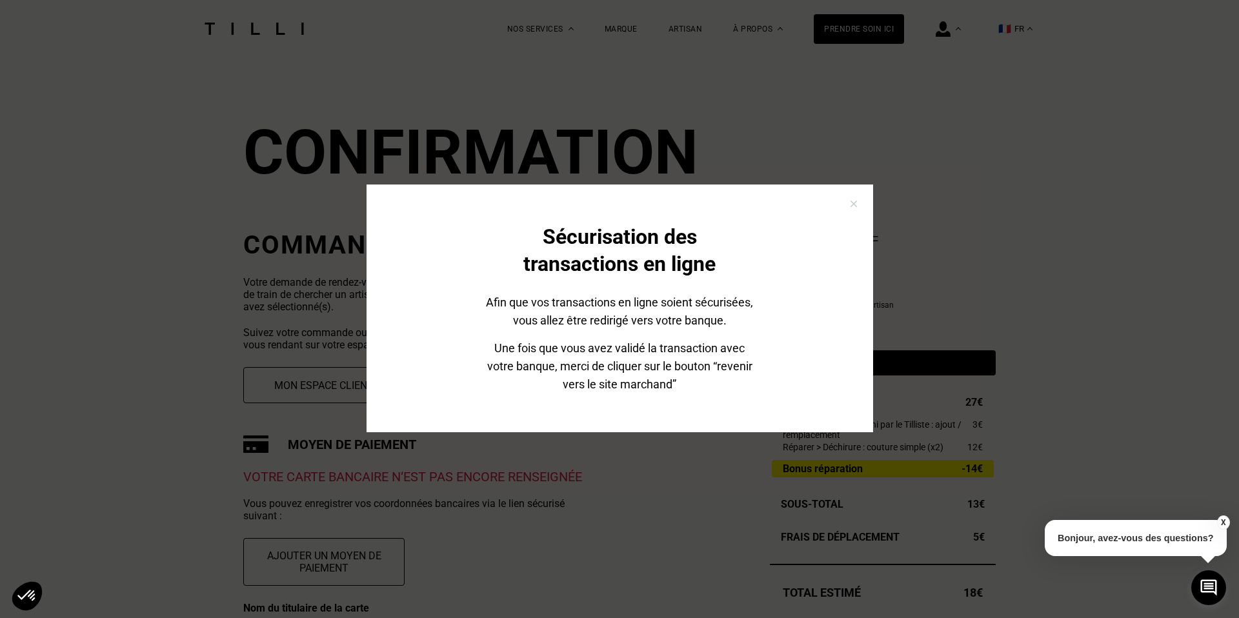
scroll to position [0, 0]
